Goal: Use online tool/utility: Utilize a website feature to perform a specific function

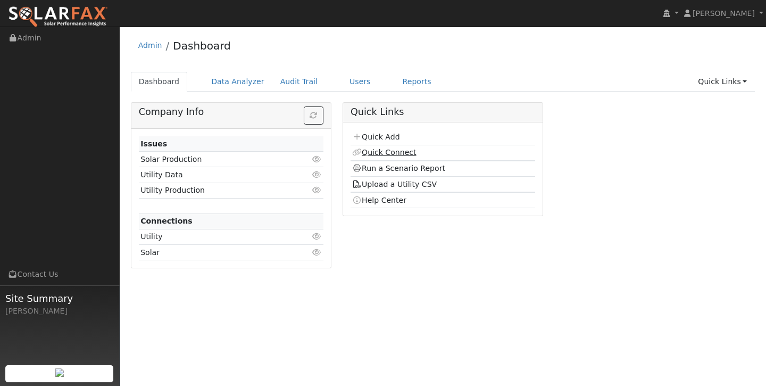
click at [395, 154] on link "Quick Connect" at bounding box center [384, 152] width 64 height 9
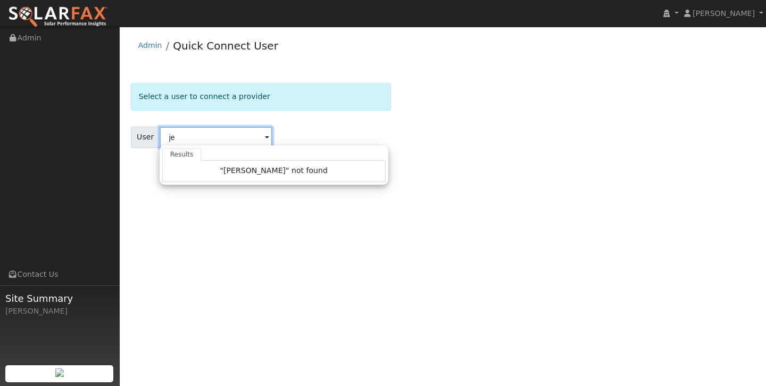
type input "j"
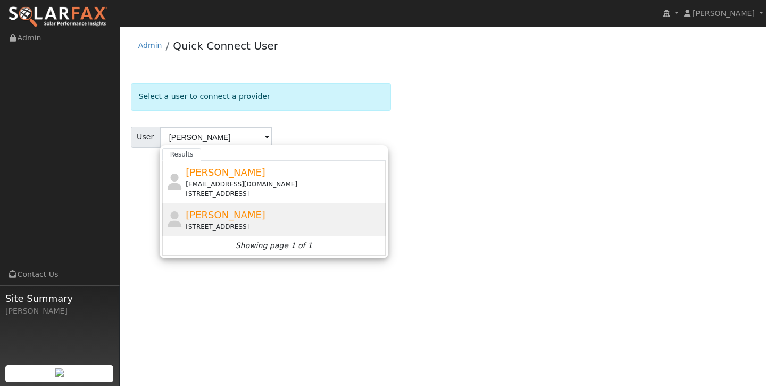
click at [239, 213] on span "[PERSON_NAME]" at bounding box center [226, 214] width 80 height 11
type input "[PERSON_NAME]"
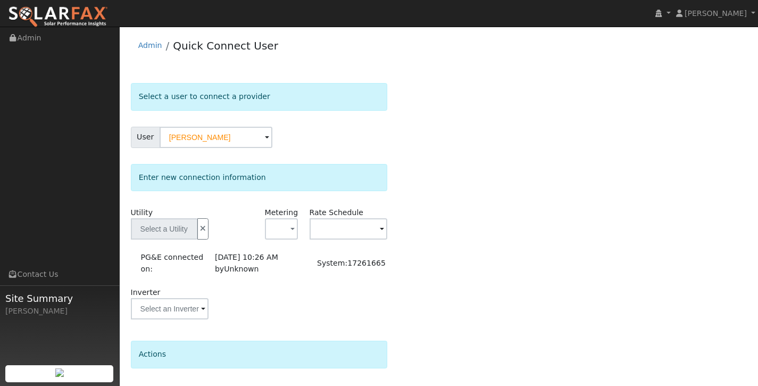
type input "PG&E"
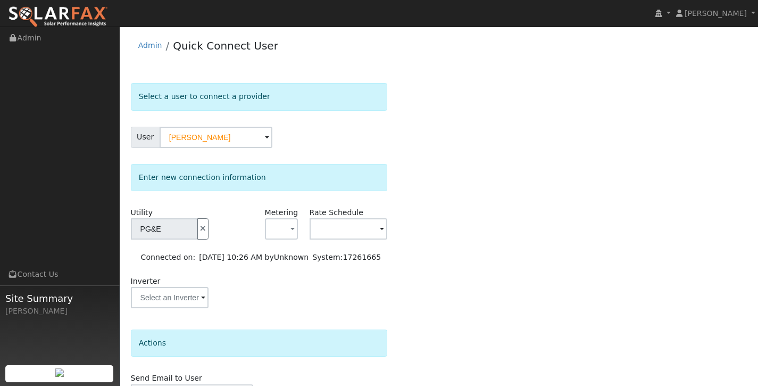
click at [143, 40] on li "Admin" at bounding box center [150, 48] width 24 height 16
click at [146, 44] on link "Admin" at bounding box center [150, 45] width 24 height 9
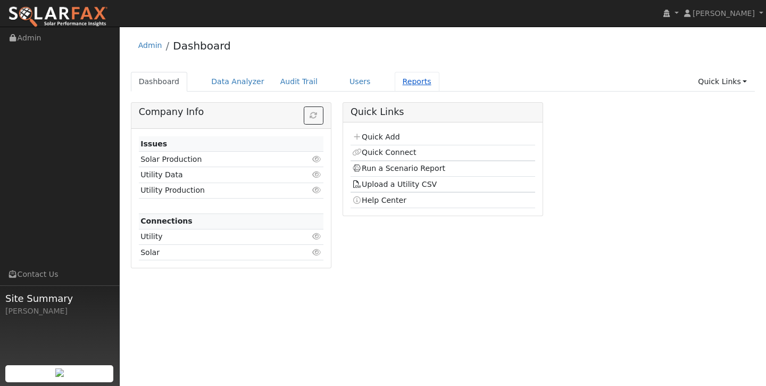
click at [417, 80] on link "Reports" at bounding box center [417, 82] width 45 height 20
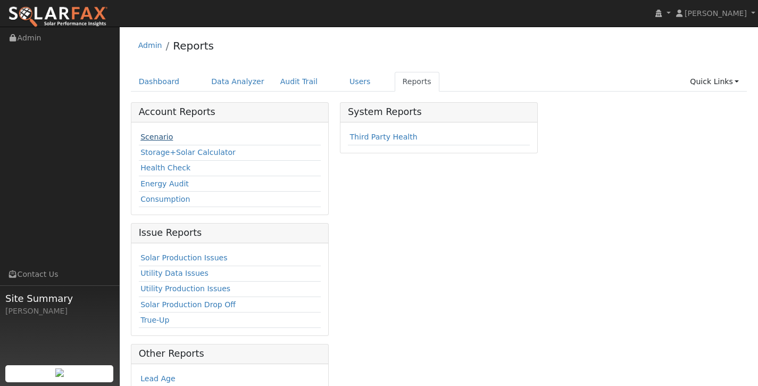
click at [164, 135] on link "Scenario" at bounding box center [156, 136] width 32 height 9
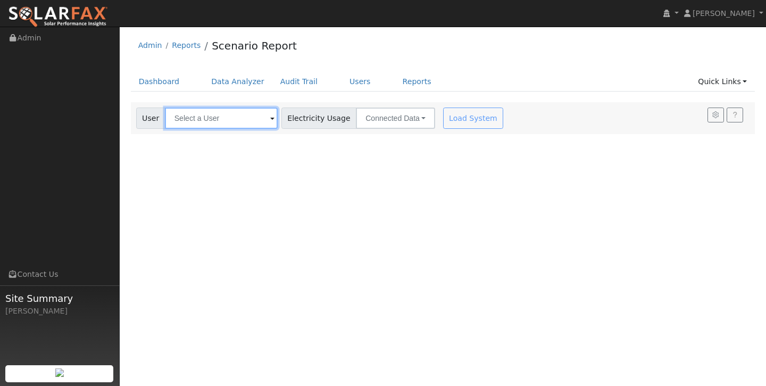
click at [239, 111] on input "text" at bounding box center [221, 117] width 113 height 21
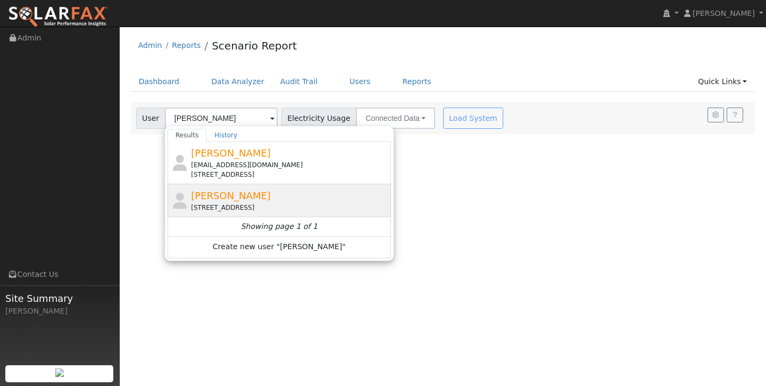
click at [196, 199] on span "[PERSON_NAME]" at bounding box center [231, 195] width 80 height 11
type input "[PERSON_NAME]"
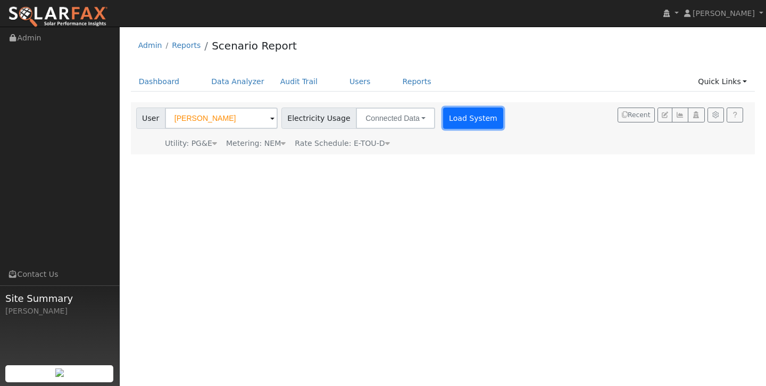
click at [455, 123] on button "Load System" at bounding box center [473, 117] width 61 height 21
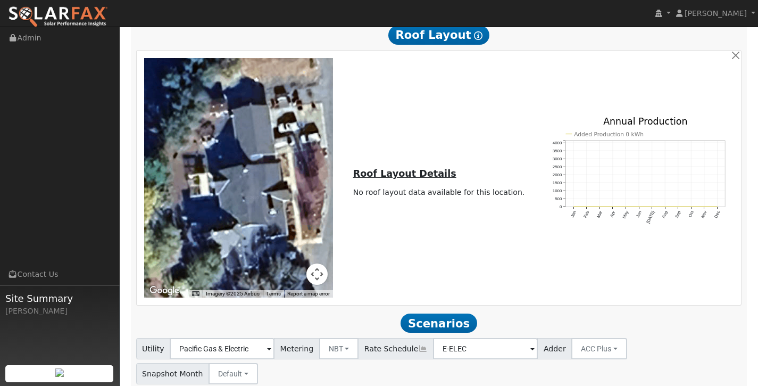
scroll to position [416, 0]
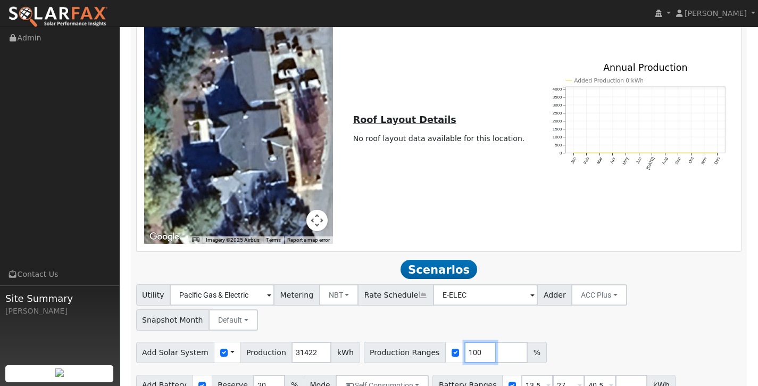
click at [468, 342] on input "100" at bounding box center [480, 352] width 32 height 21
type input "126"
click at [576, 338] on div "Add Solar System Use CSV Data Production 31422 kWh Production Ranges 126 %" at bounding box center [439, 350] width 610 height 25
click at [597, 375] on input "40.5" at bounding box center [600, 385] width 32 height 21
type input "4"
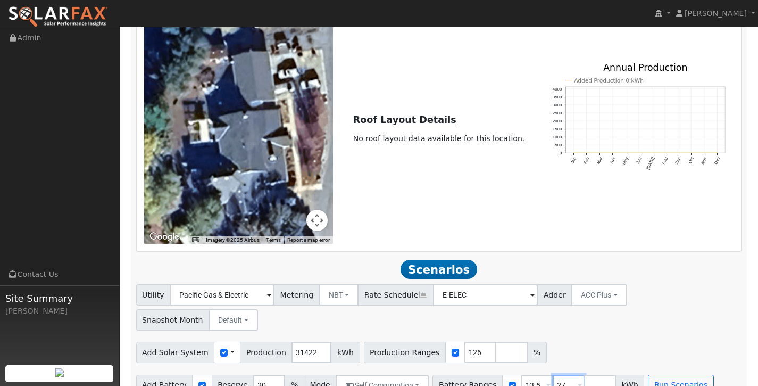
click at [560, 375] on input "27" at bounding box center [569, 385] width 32 height 21
type input "2"
click at [534, 375] on input "13.5" at bounding box center [537, 385] width 32 height 21
type input "1"
type input "30"
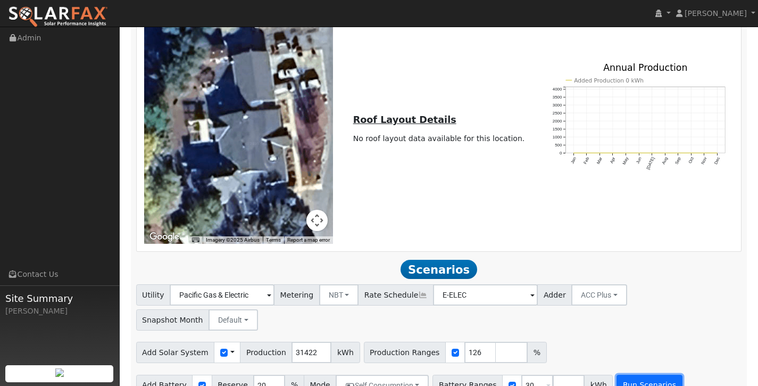
click at [620, 375] on button "Run Scenarios" at bounding box center [649, 385] width 65 height 21
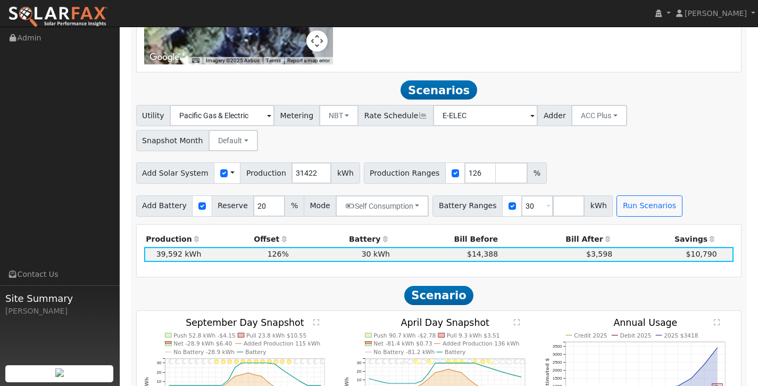
scroll to position [588, 0]
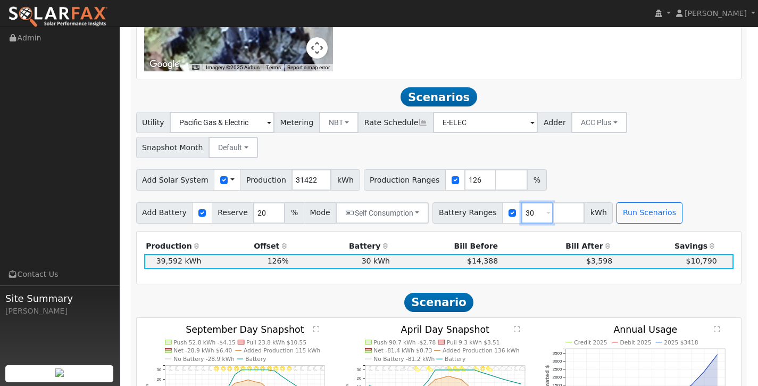
click at [527, 202] on input "30" at bounding box center [537, 212] width 32 height 21
click at [555, 202] on input "number" at bounding box center [569, 212] width 32 height 21
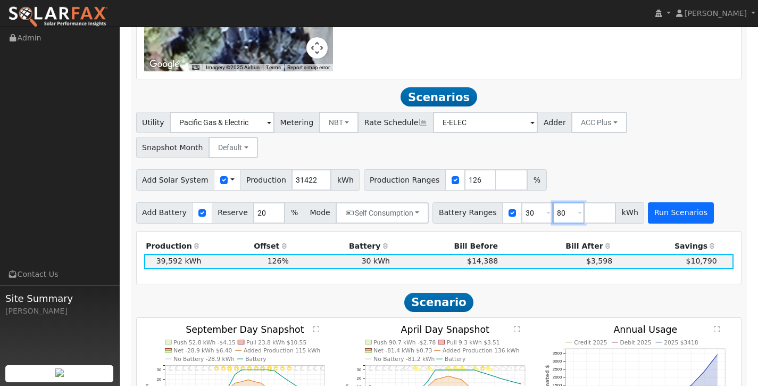
type input "80"
click at [664, 202] on button "Run Scenarios" at bounding box center [680, 212] width 65 height 21
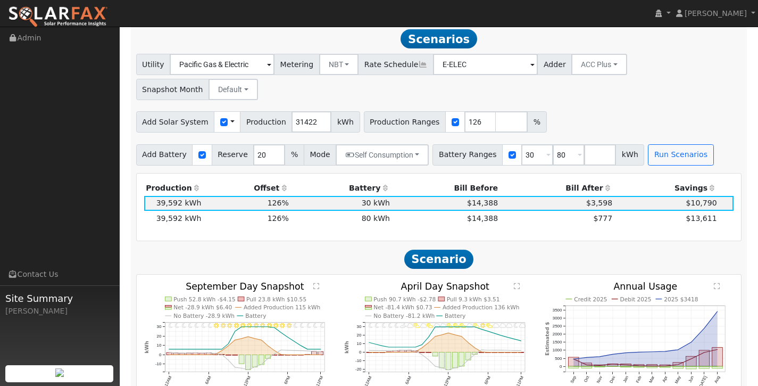
scroll to position [648, 0]
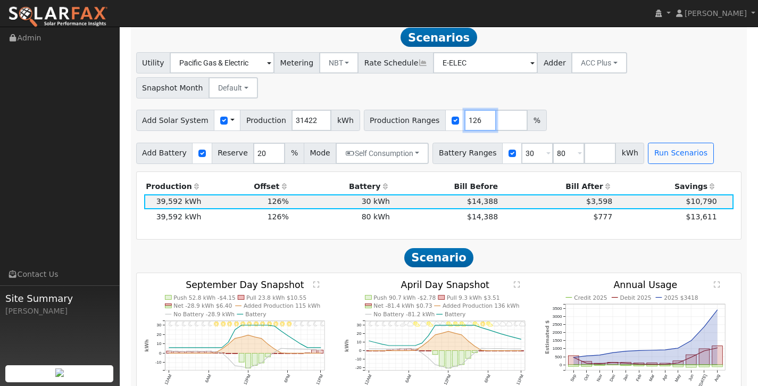
click at [468, 110] on input "126" at bounding box center [480, 120] width 32 height 21
type input "132"
click at [674, 143] on button "Run Scenarios" at bounding box center [680, 153] width 65 height 21
click at [469, 110] on input "132" at bounding box center [480, 120] width 32 height 21
click at [588, 143] on input "number" at bounding box center [600, 153] width 32 height 21
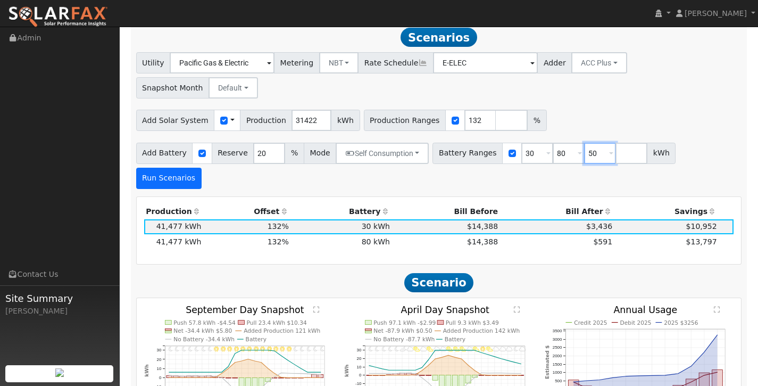
type input "50"
type input "80"
click at [202, 168] on button "Run Scenarios" at bounding box center [168, 178] width 65 height 21
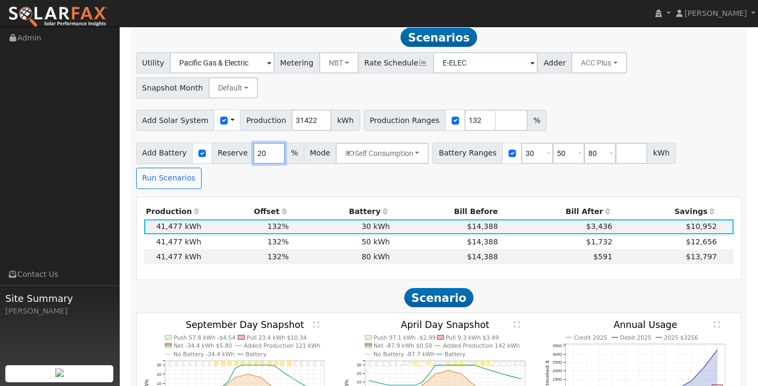
click at [259, 143] on input "20" at bounding box center [269, 153] width 32 height 21
type input "2"
type input "3"
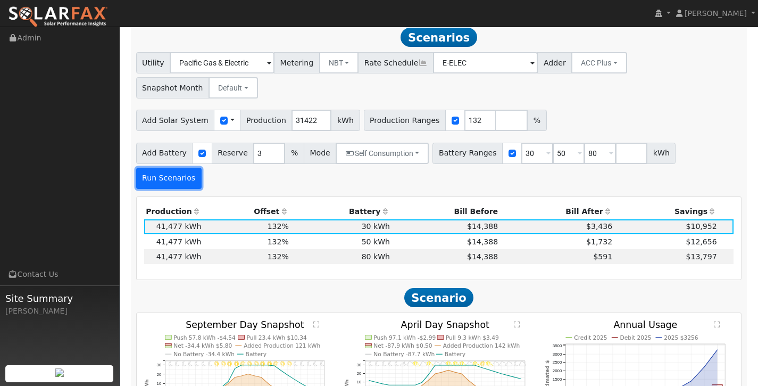
click at [202, 168] on button "Run Scenarios" at bounding box center [168, 178] width 65 height 21
